Goal: Contribute content: Add original content to the website for others to see

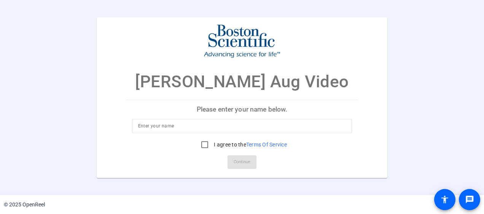
click at [206, 111] on p "Please enter your name below." at bounding box center [242, 109] width 232 height 18
click at [177, 128] on input at bounding box center [242, 126] width 208 height 9
click at [294, 89] on p "[PERSON_NAME] Aug Video" at bounding box center [242, 81] width 214 height 25
click at [159, 125] on input at bounding box center [242, 126] width 208 height 9
type input "[PERSON_NAME]"
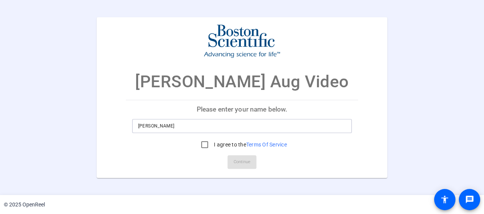
click at [111, 159] on mat-card "[PERSON_NAME] Aug Video Please enter your name below. [PERSON_NAME] I agree to …" at bounding box center [242, 97] width 290 height 161
click at [205, 144] on input "I agree to the Terms Of Service" at bounding box center [204, 144] width 15 height 15
checkbox input "true"
click at [244, 162] on span "Continue" at bounding box center [241, 162] width 17 height 11
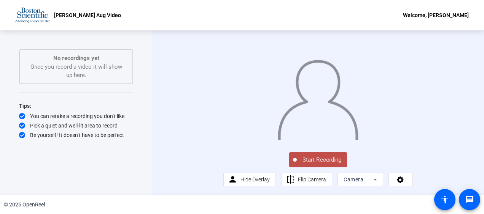
click at [306, 165] on span "Start Recording" at bounding box center [322, 160] width 50 height 9
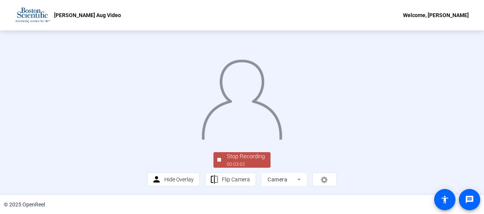
click at [453, 76] on div "Stop Recording 00:03:02 person Hide Overlay flip Flip Camera Camera" at bounding box center [242, 112] width 484 height 165
click at [257, 160] on div "Stop Recording" at bounding box center [246, 156] width 38 height 9
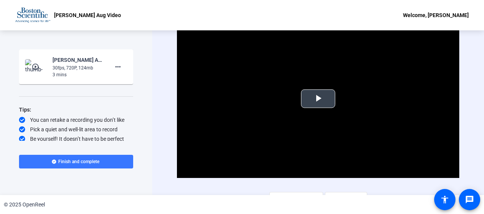
click at [318, 99] on span "Video Player" at bounding box center [318, 99] width 0 height 0
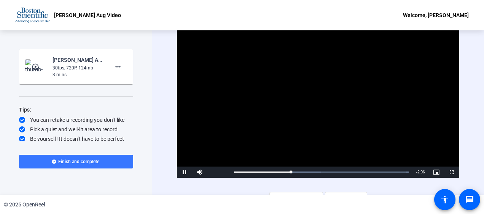
scroll to position [12, 0]
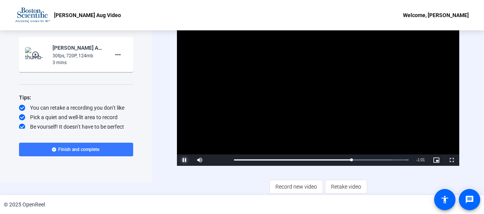
click at [181, 160] on span "Video Player" at bounding box center [184, 160] width 15 height 0
click at [347, 187] on span "Retake video" at bounding box center [346, 187] width 30 height 14
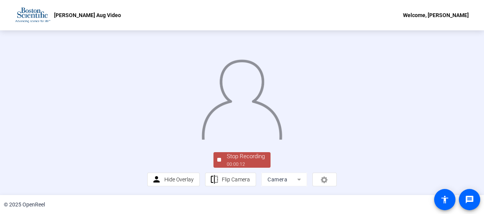
scroll to position [61, 0]
click at [241, 158] on div "Stop Recording" at bounding box center [246, 156] width 38 height 9
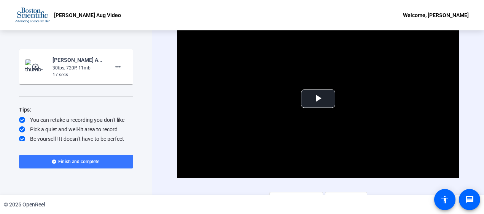
scroll to position [12, 0]
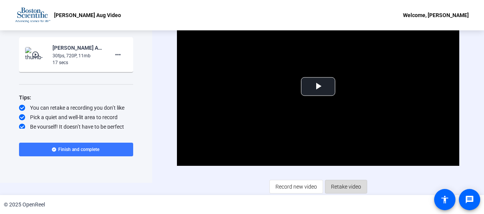
click at [345, 185] on span "Retake video" at bounding box center [346, 187] width 30 height 14
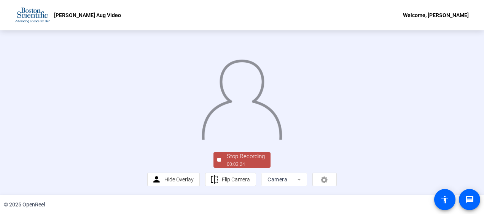
scroll to position [59, 0]
click at [244, 161] on div "Stop Recording" at bounding box center [246, 156] width 38 height 9
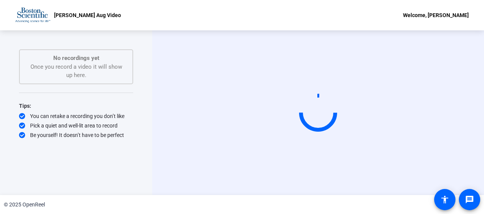
scroll to position [0, 0]
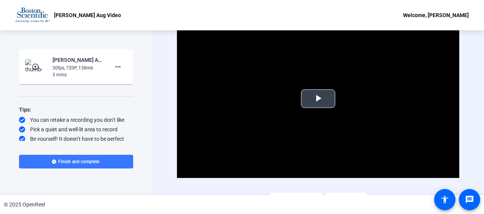
click at [318, 99] on span "Video Player" at bounding box center [318, 99] width 0 height 0
